Goal: Task Accomplishment & Management: Use online tool/utility

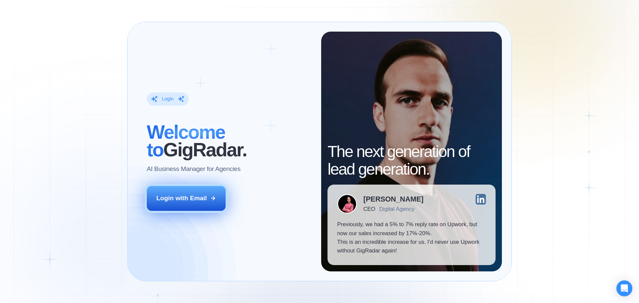
click at [213, 207] on button "Login with Email" at bounding box center [186, 198] width 79 height 25
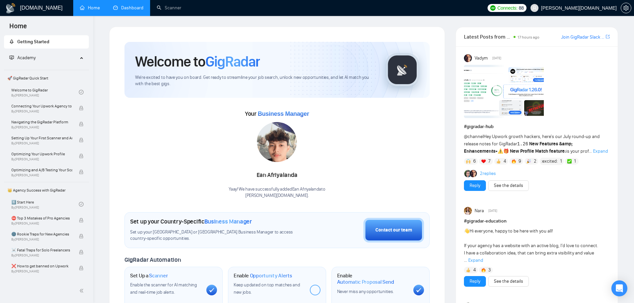
click at [141, 11] on link "Dashboard" at bounding box center [128, 8] width 30 height 6
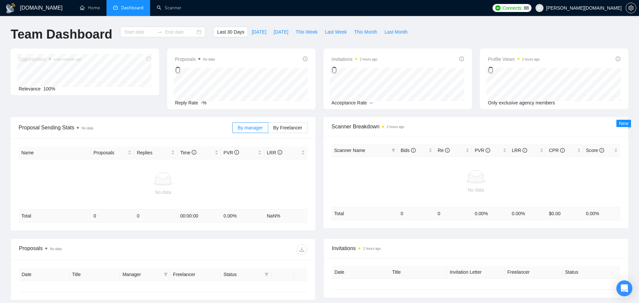
type input "[DATE]"
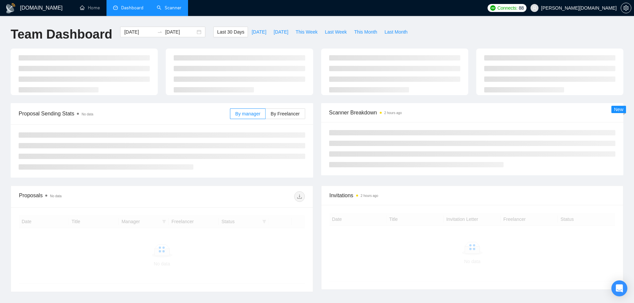
click at [162, 6] on link "Scanner" at bounding box center [169, 8] width 25 height 6
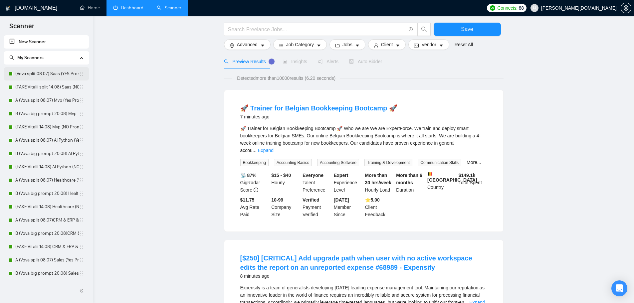
click at [69, 76] on link "(Vova split 08.07) Saas (YES Prompt 13.08)" at bounding box center [47, 73] width 64 height 13
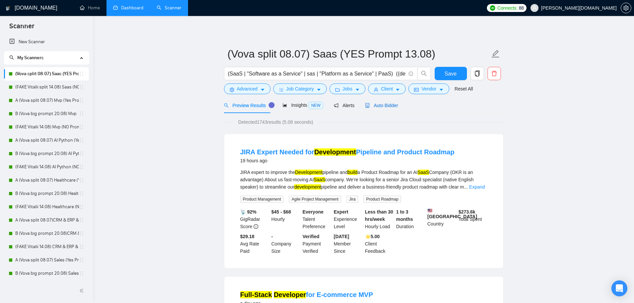
click at [376, 106] on span "Auto Bidder" at bounding box center [381, 105] width 33 height 5
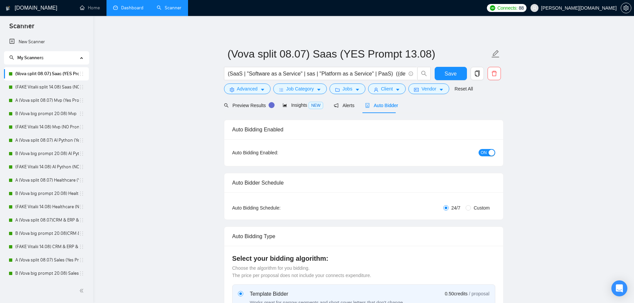
radio input "false"
radio input "true"
checkbox input "true"
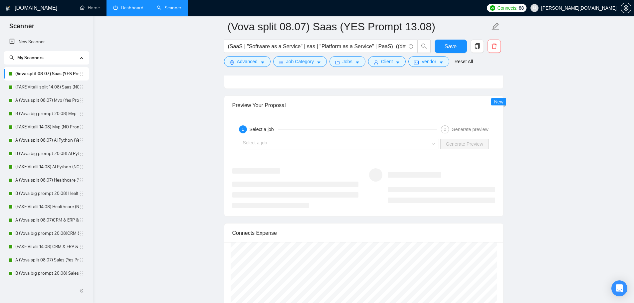
scroll to position [1066, 0]
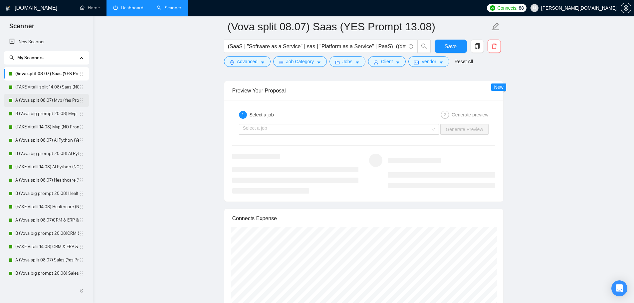
click at [38, 100] on link "A (Vova split 08.07) Mvp (Yes Prompt 13.08)" at bounding box center [47, 100] width 64 height 13
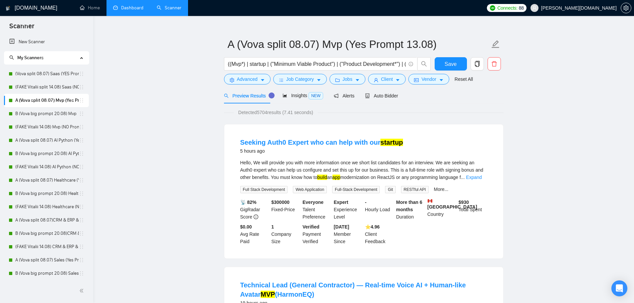
scroll to position [8, 0]
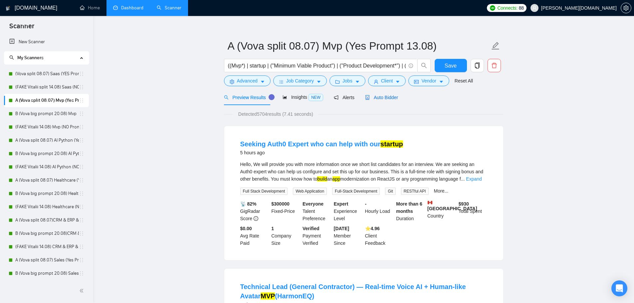
click at [368, 97] on span "Auto Bidder" at bounding box center [381, 97] width 33 height 5
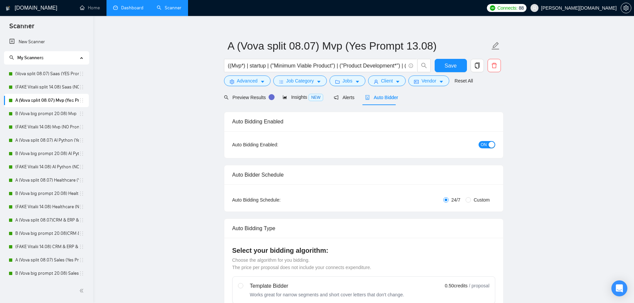
radio input "false"
radio input "true"
checkbox input "true"
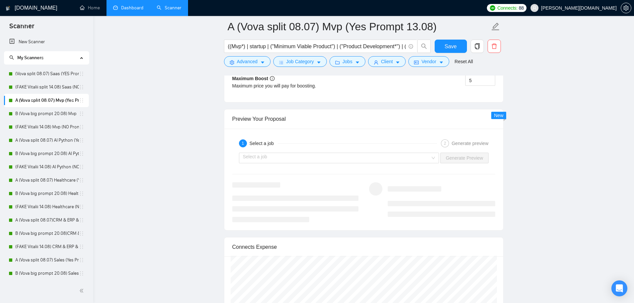
scroll to position [1370, 0]
click at [299, 158] on input "search" at bounding box center [337, 159] width 188 height 10
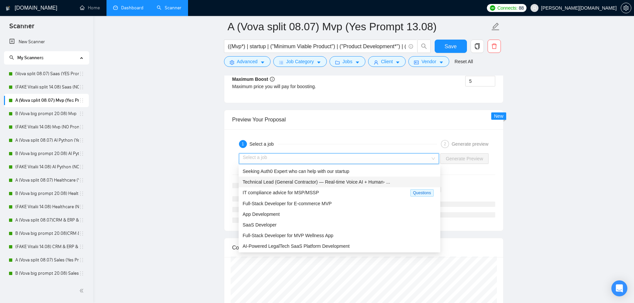
click at [295, 183] on span "Technical Lead (General Contractor) — Real-time Voice AI + Human- ..." at bounding box center [317, 182] width 148 height 5
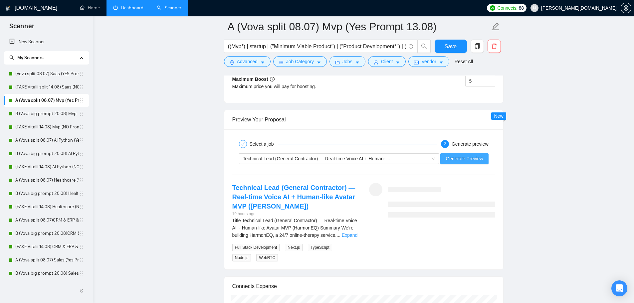
click at [458, 162] on span "Generate Preview" at bounding box center [464, 158] width 37 height 7
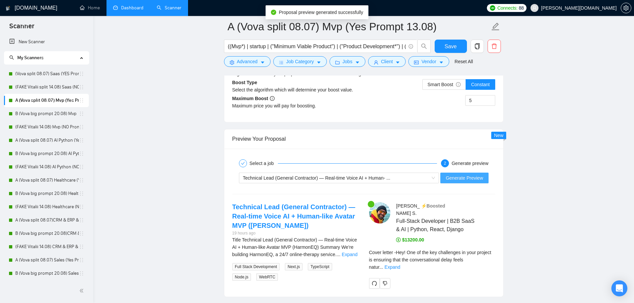
scroll to position [1470, 0]
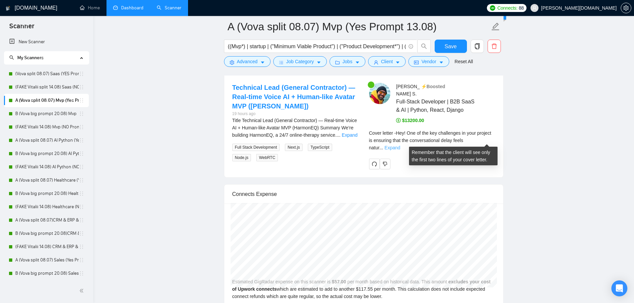
click at [400, 145] on link "Expand" at bounding box center [393, 147] width 16 height 5
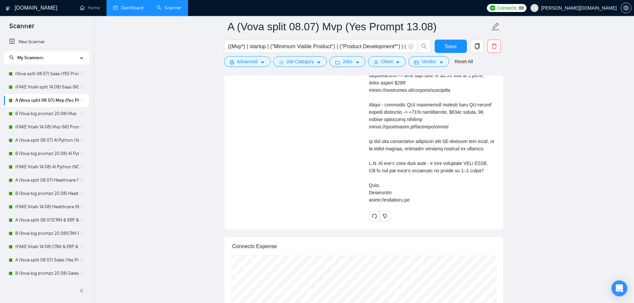
scroll to position [1678, 0]
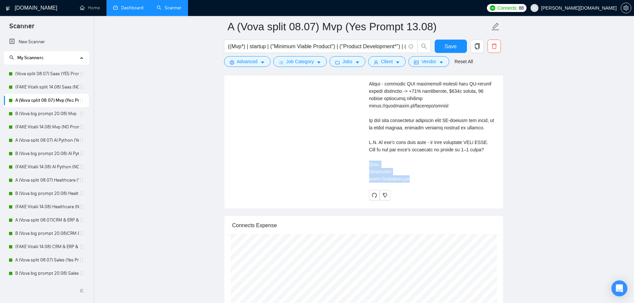
drag, startPoint x: 412, startPoint y: 183, endPoint x: 364, endPoint y: 167, distance: 50.4
click at [364, 167] on div "[PERSON_NAME] ⚡️Boosted Full-Stack Developer | B2B SaaS & AI | Python, React, D…" at bounding box center [432, 37] width 137 height 326
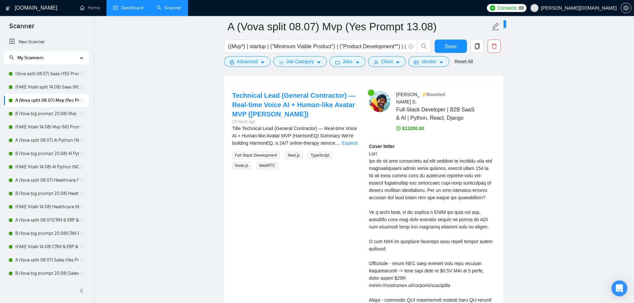
scroll to position [1463, 0]
drag, startPoint x: 369, startPoint y: 154, endPoint x: 380, endPoint y: 154, distance: 11.3
click at [380, 154] on div "Cover letter" at bounding box center [432, 270] width 126 height 256
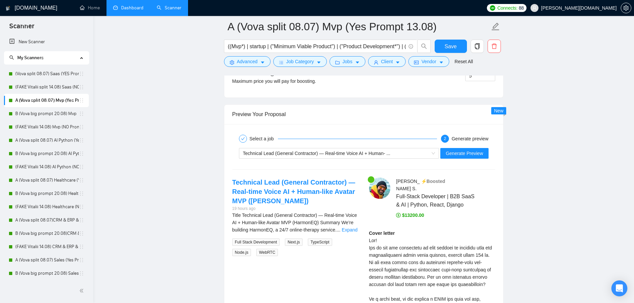
scroll to position [1375, 0]
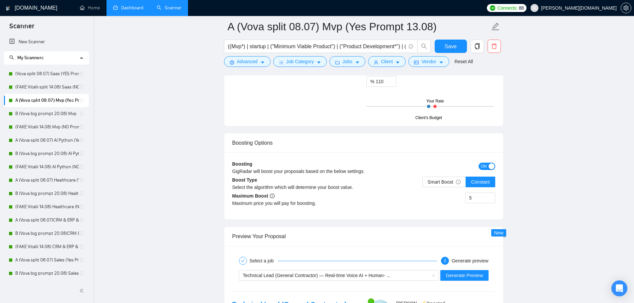
scroll to position [1250, 0]
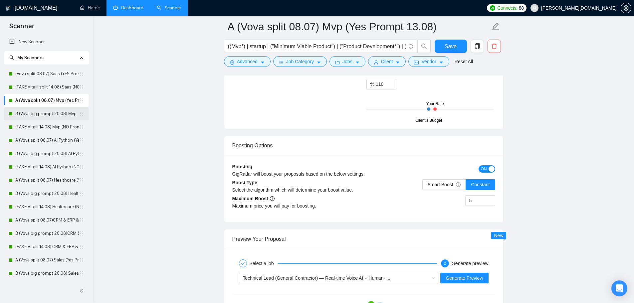
click at [39, 118] on link "B (Vova big prompt 20.08) Mvp" at bounding box center [47, 113] width 64 height 13
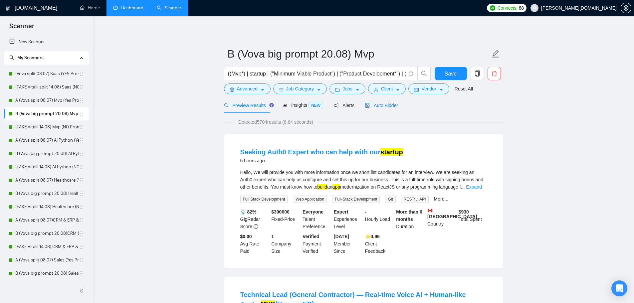
click at [383, 104] on span "Auto Bidder" at bounding box center [381, 105] width 33 height 5
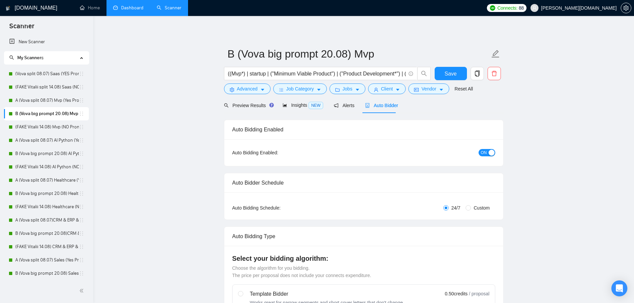
radio input "false"
radio input "true"
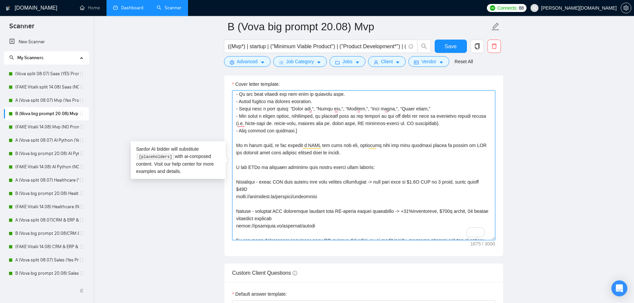
scroll to position [68, 0]
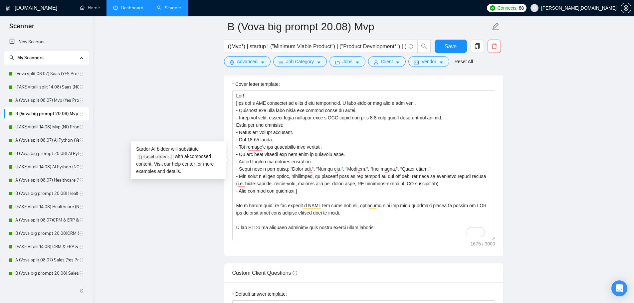
click at [522, 81] on main "B (Vova big prompt 20.08) Mvp ((Mvp*) | startup | ("Minimum Viable Product") | …" at bounding box center [364, 159] width 520 height 1996
